Goal: Transaction & Acquisition: Purchase product/service

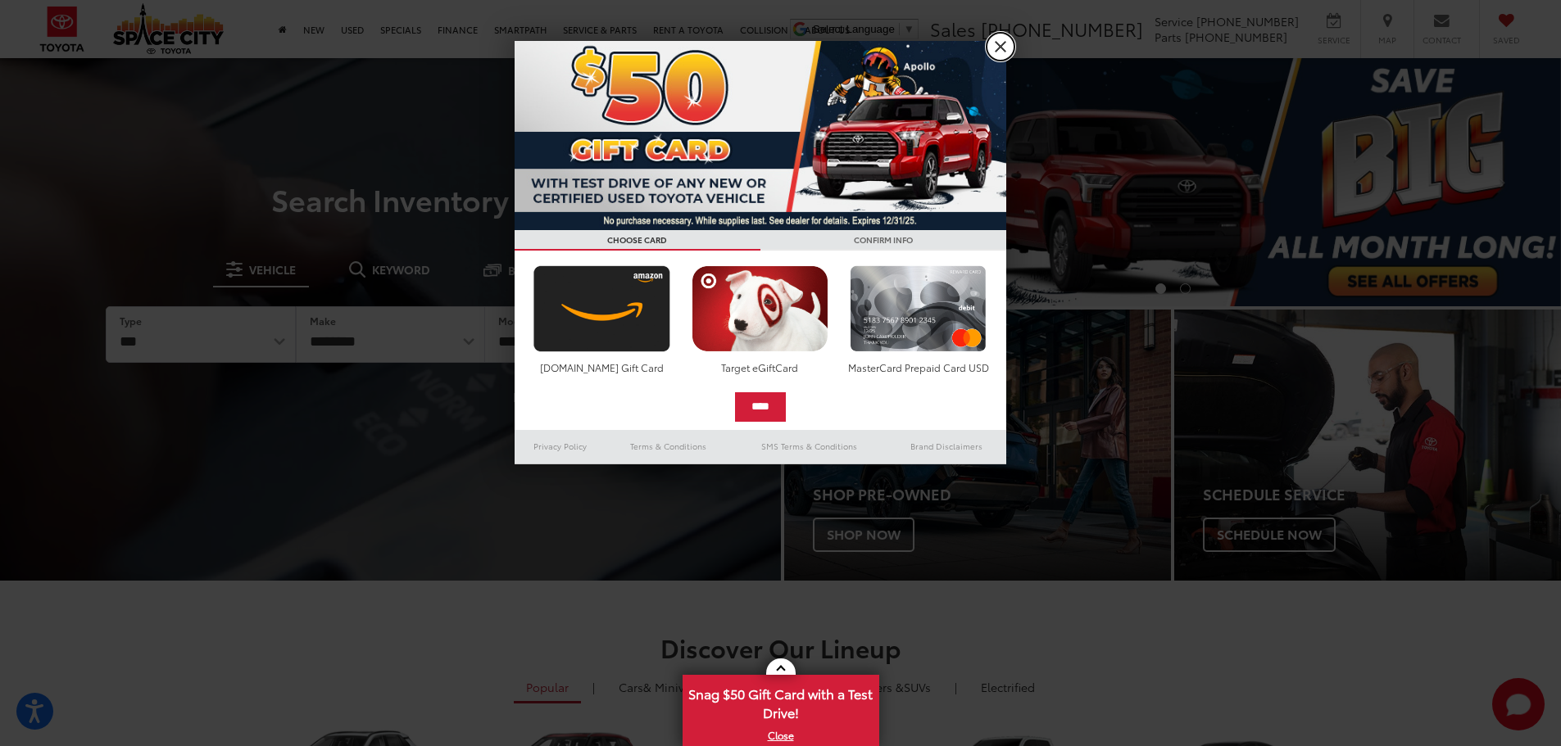
click at [1000, 50] on link "X" at bounding box center [1001, 47] width 28 height 28
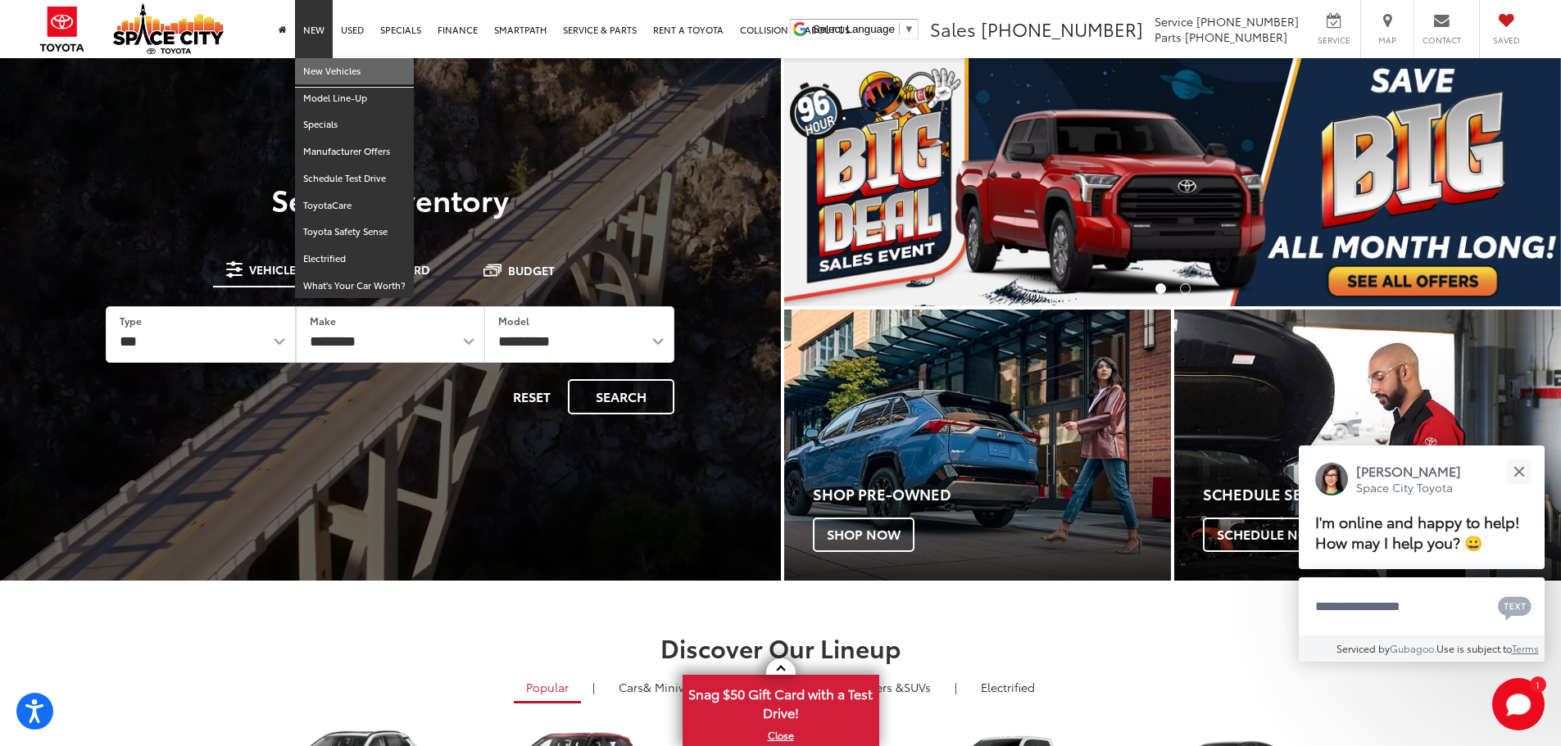
click at [330, 70] on link "New Vehicles" at bounding box center [354, 71] width 119 height 27
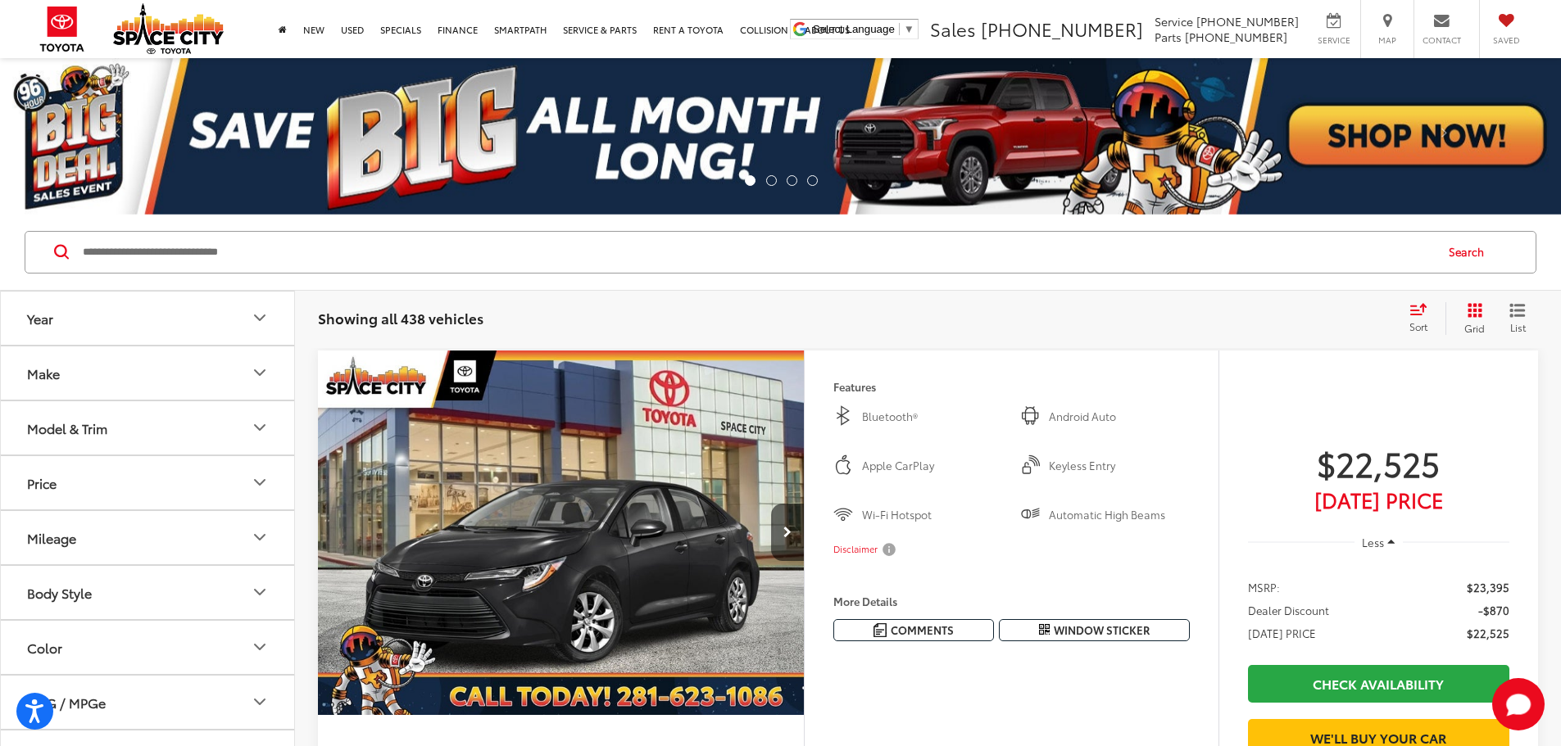
scroll to position [164, 0]
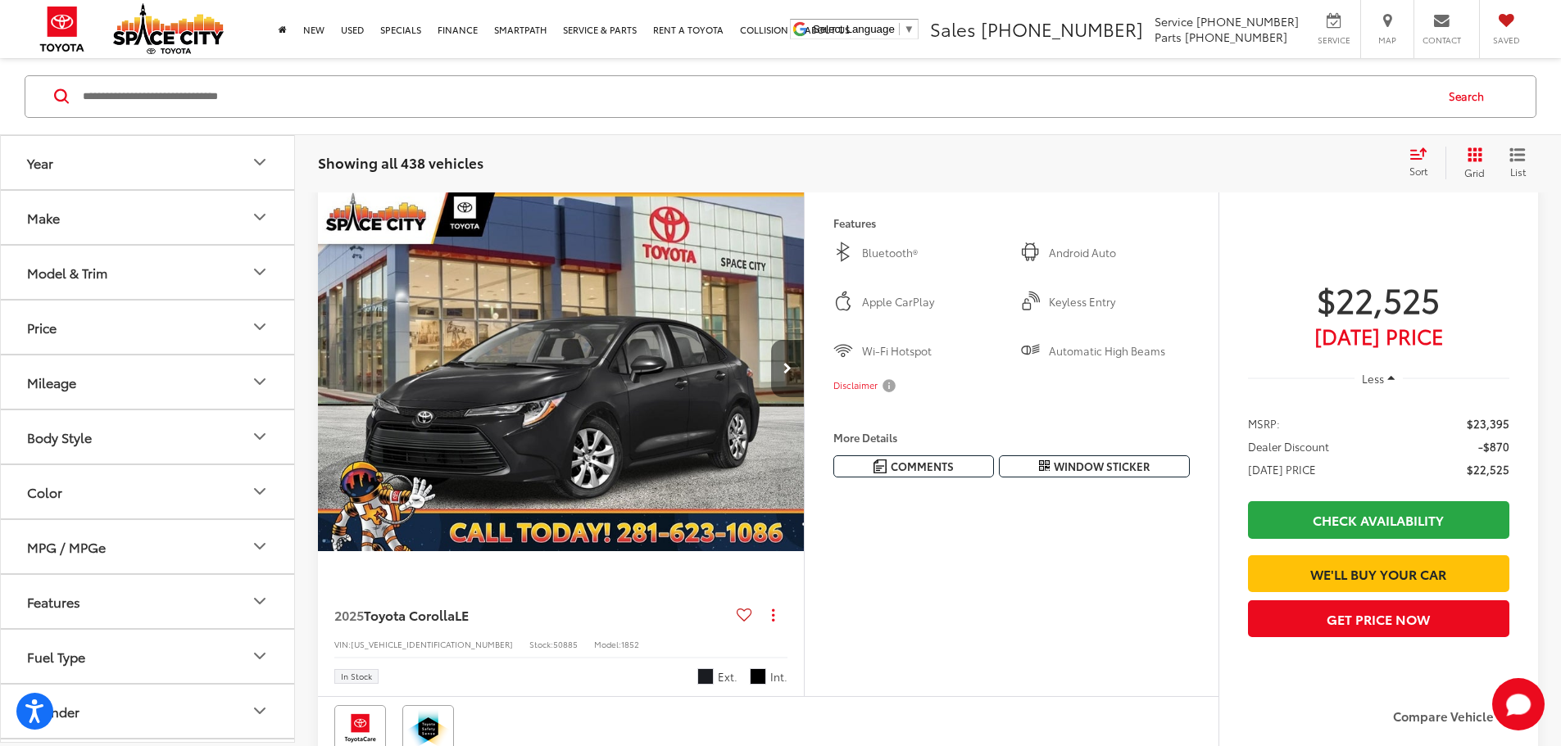
click at [804, 397] on button "Next image" at bounding box center [787, 368] width 33 height 57
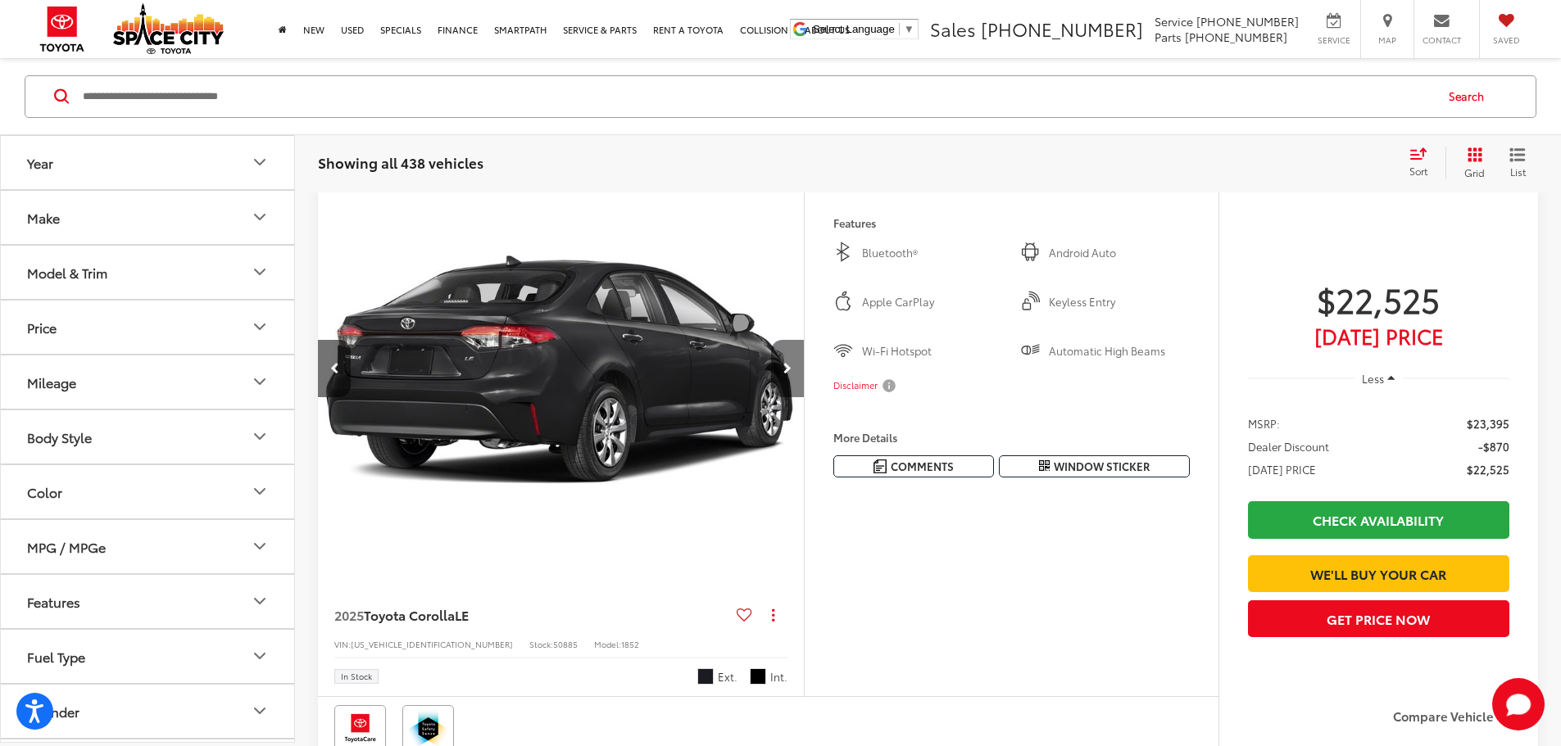
click at [804, 397] on button "Next image" at bounding box center [787, 368] width 33 height 57
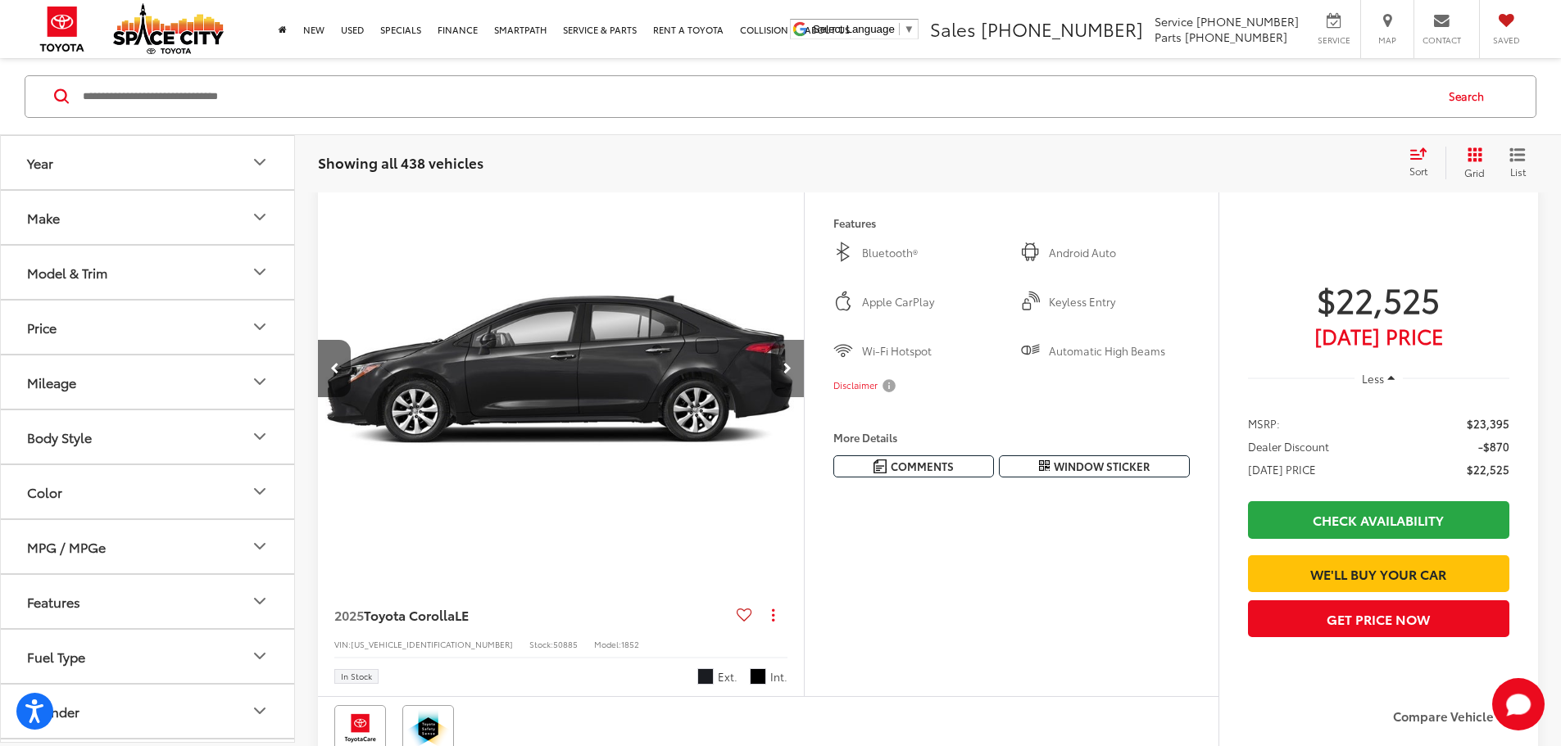
click at [804, 397] on button "Next image" at bounding box center [787, 368] width 33 height 57
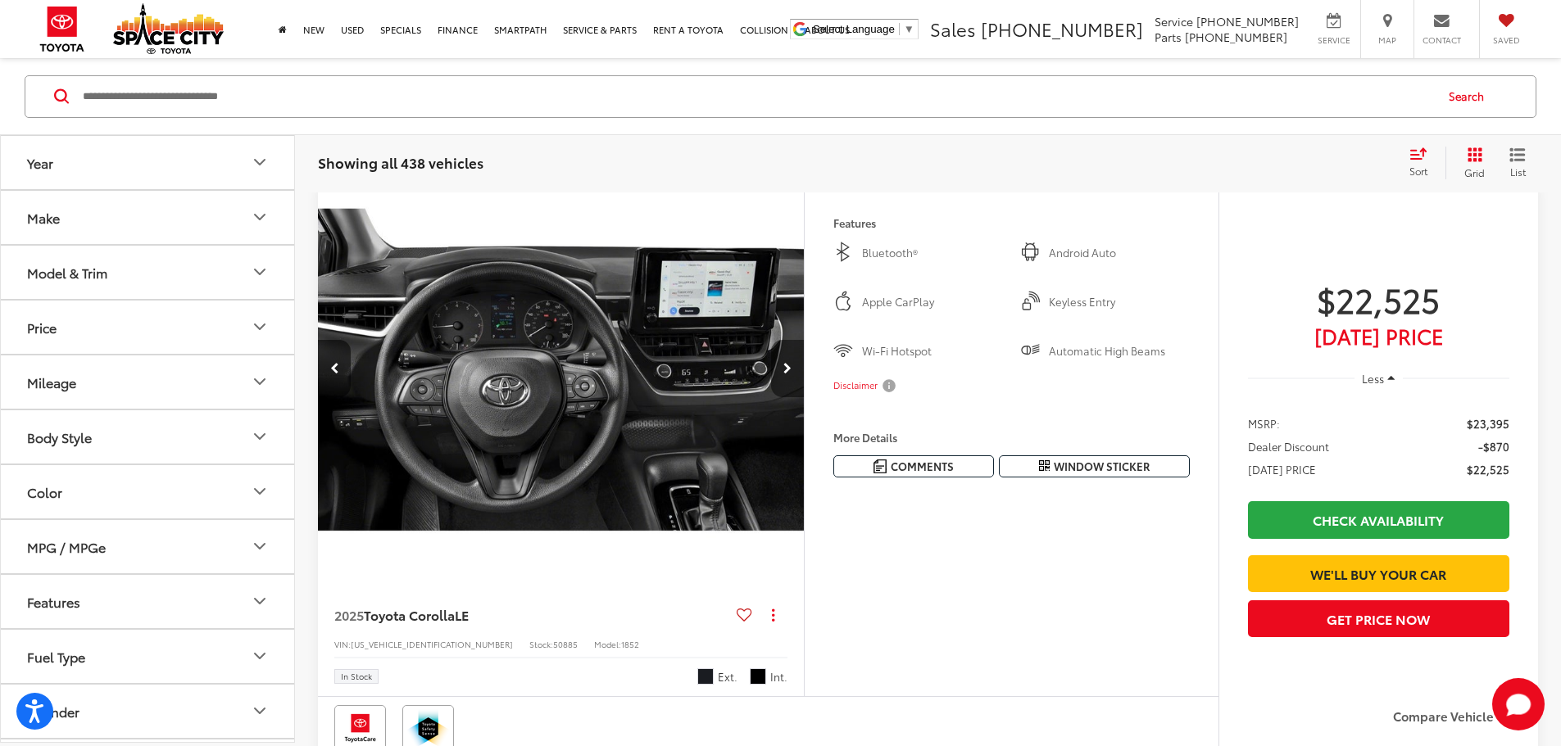
click at [804, 397] on button "Next image" at bounding box center [787, 368] width 33 height 57
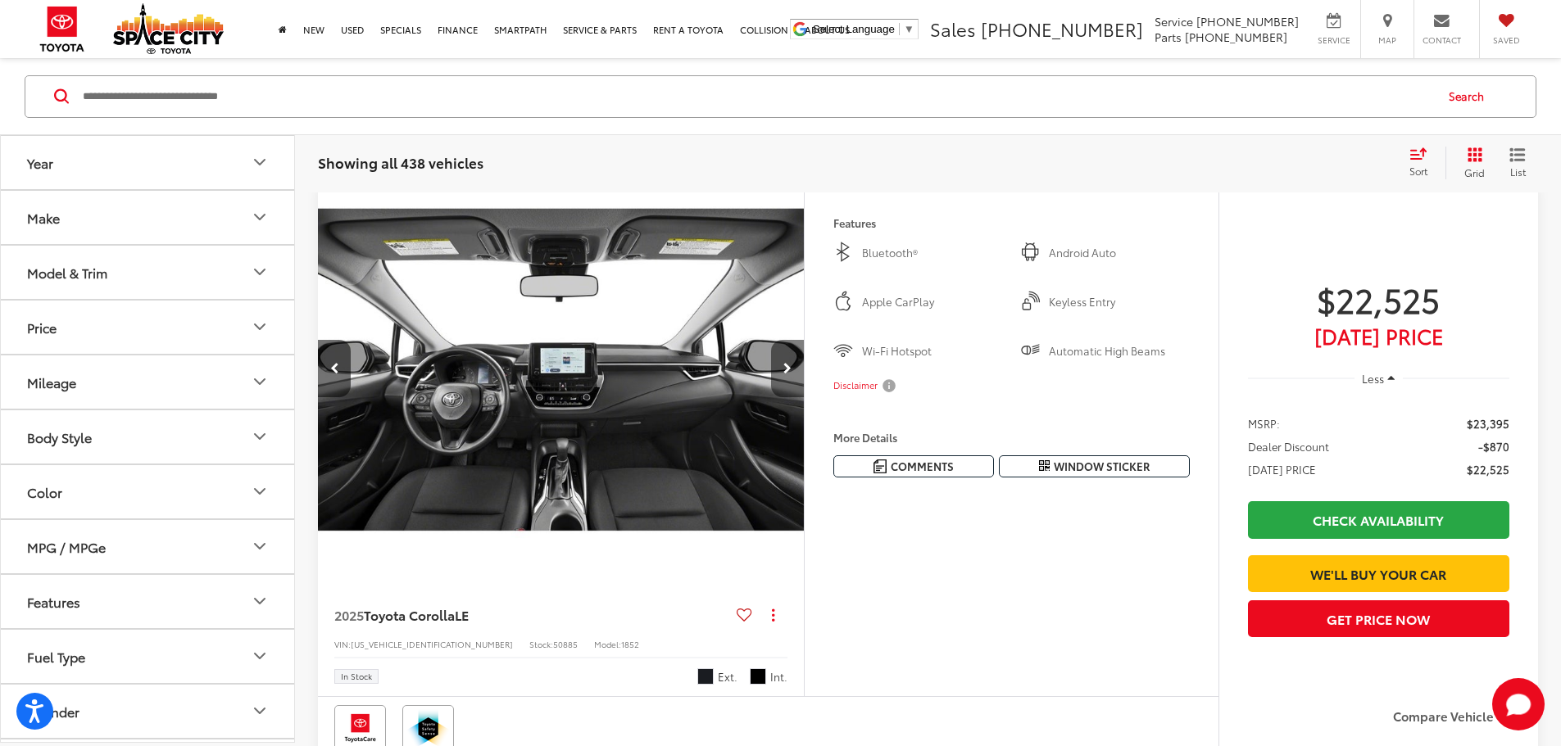
click at [804, 397] on button "Next image" at bounding box center [787, 368] width 33 height 57
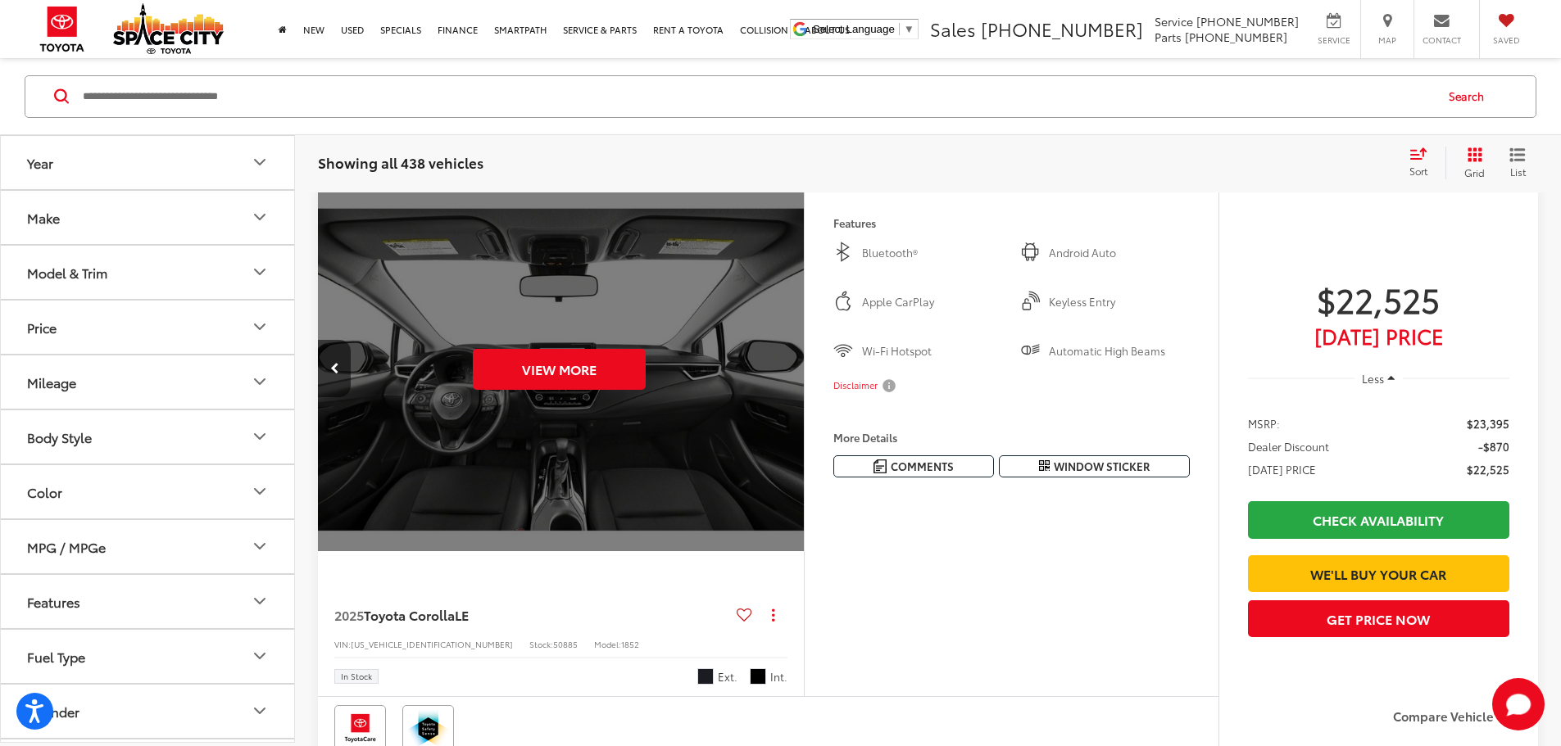
scroll to position [0, 3107]
click at [803, 408] on div "View More" at bounding box center [559, 370] width 488 height 366
